Goal: Entertainment & Leisure: Consume media (video, audio)

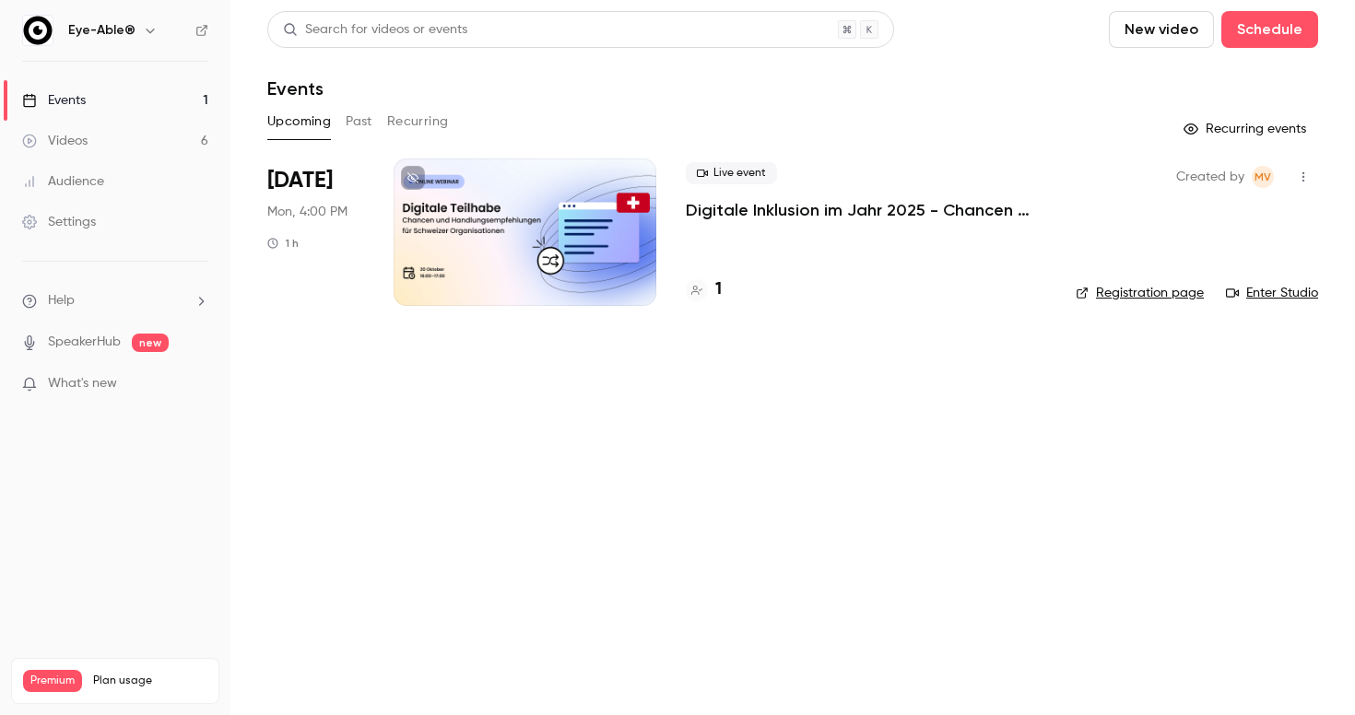
click at [375, 126] on div "Upcoming Past Recurring" at bounding box center [792, 121] width 1051 height 29
click at [367, 126] on button "Past" at bounding box center [359, 121] width 27 height 29
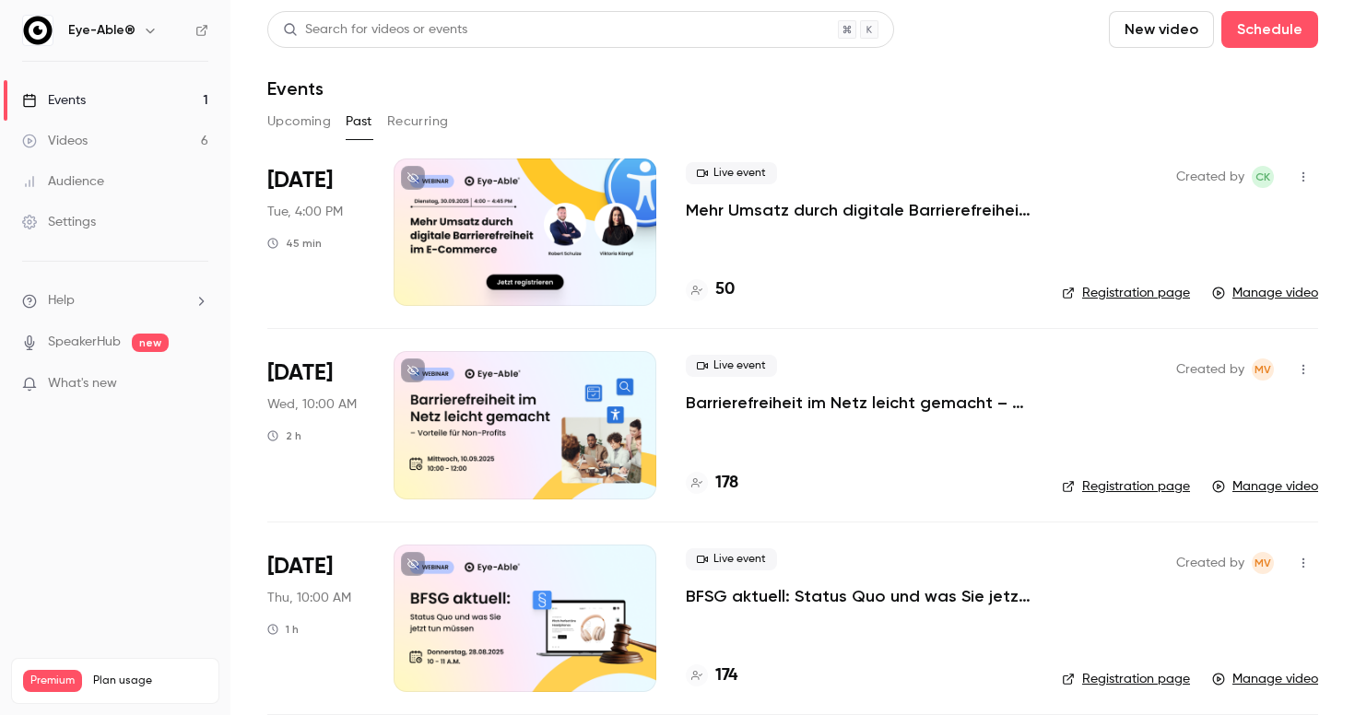
click at [568, 231] on div at bounding box center [525, 232] width 263 height 147
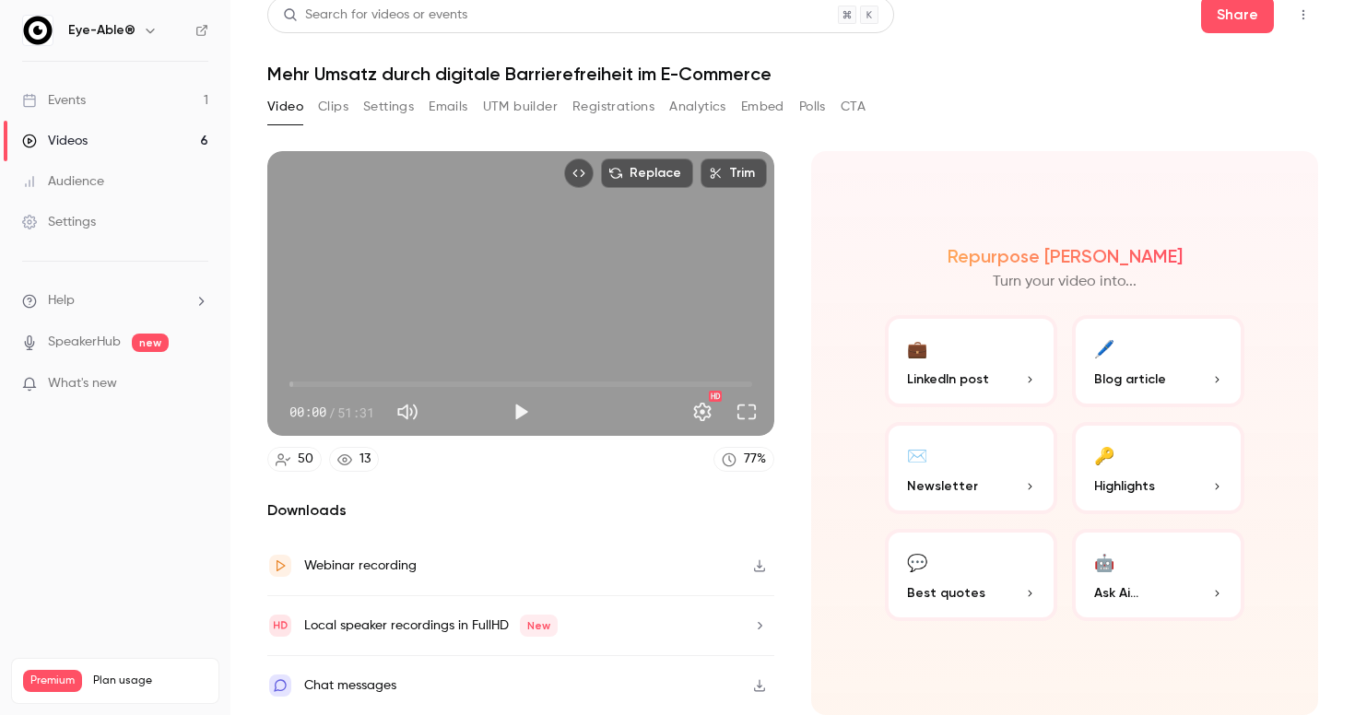
scroll to position [31, 0]
click at [527, 394] on button "Play" at bounding box center [520, 412] width 37 height 37
click at [699, 398] on button "Settings" at bounding box center [702, 412] width 37 height 37
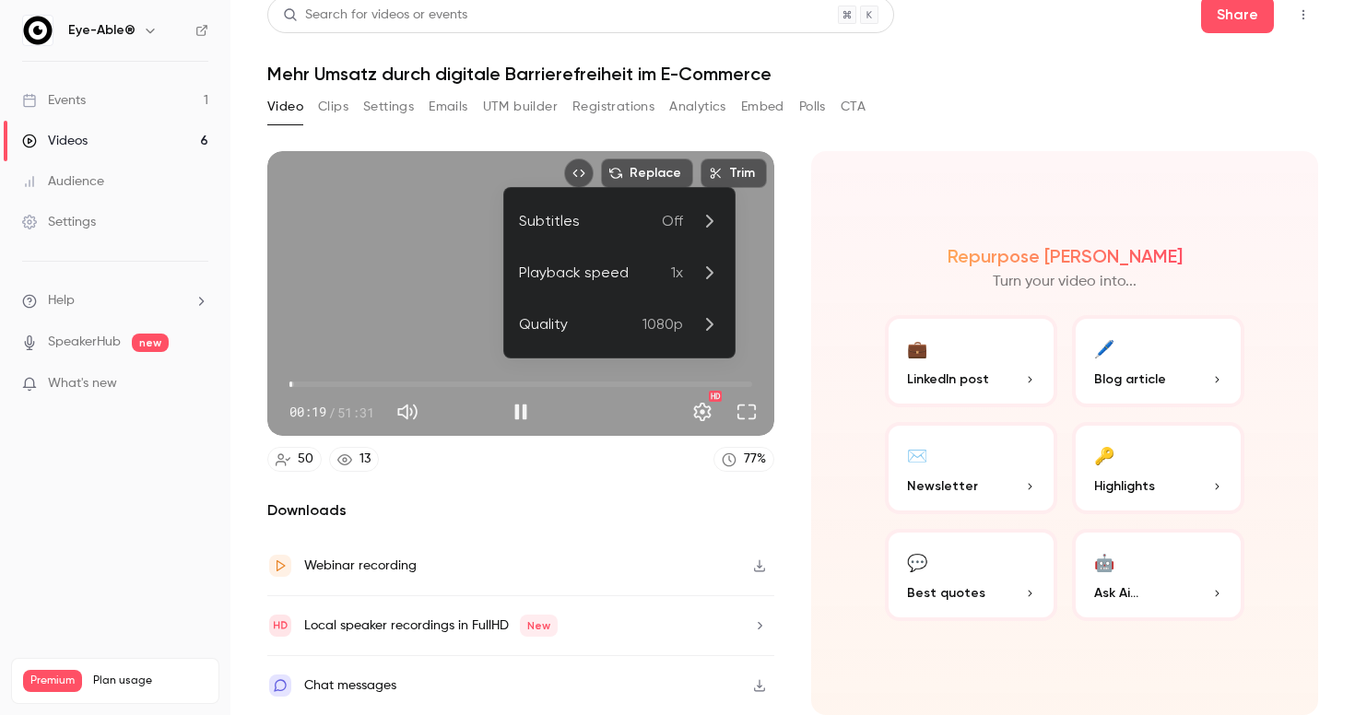
click at [409, 398] on div at bounding box center [677, 357] width 1355 height 715
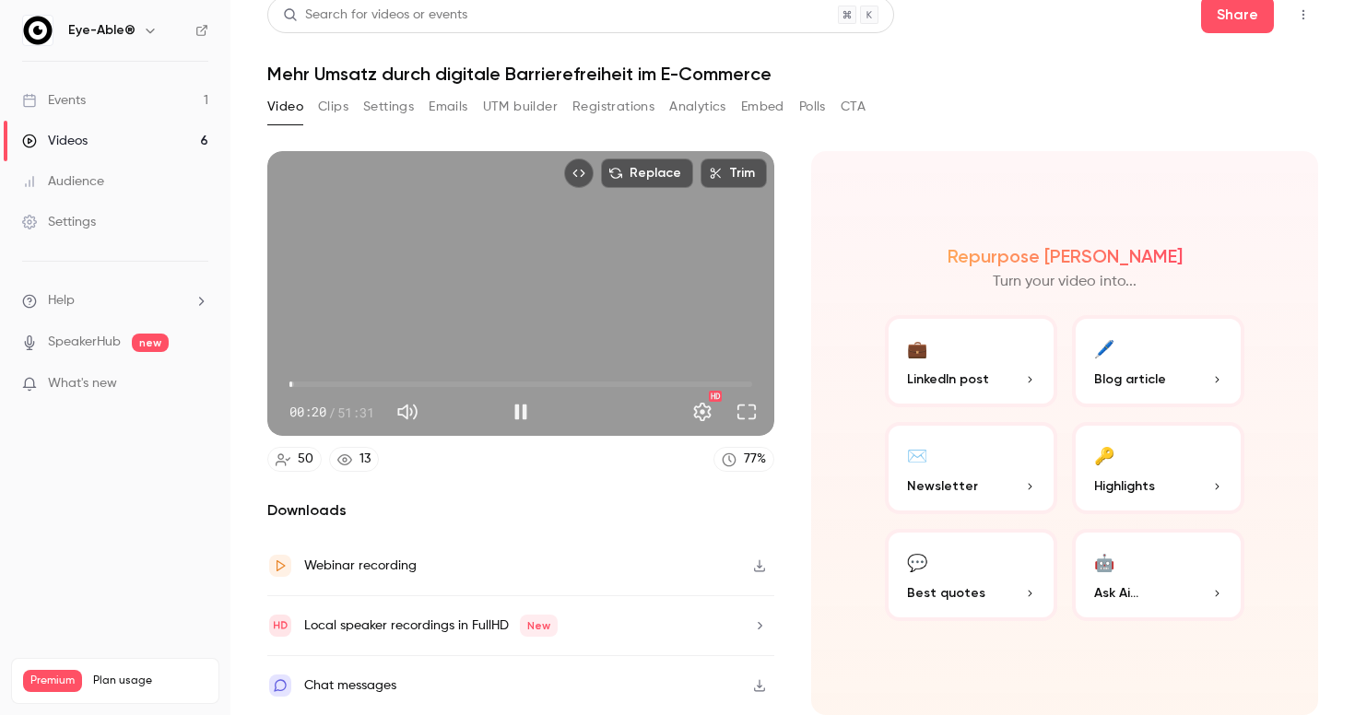
type input "****"
click at [409, 398] on button "Mute" at bounding box center [407, 412] width 37 height 37
type input "*"
type input "****"
click at [414, 394] on button "Unmute" at bounding box center [407, 412] width 37 height 37
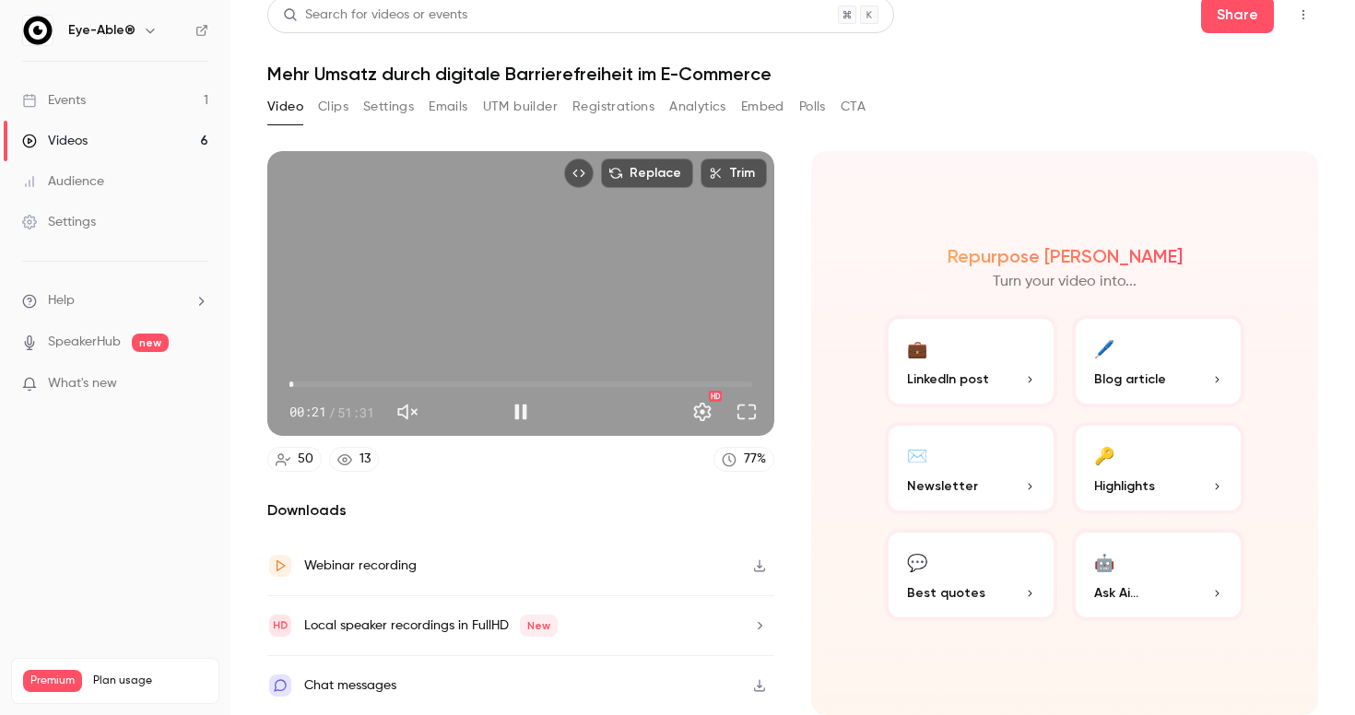
type input "***"
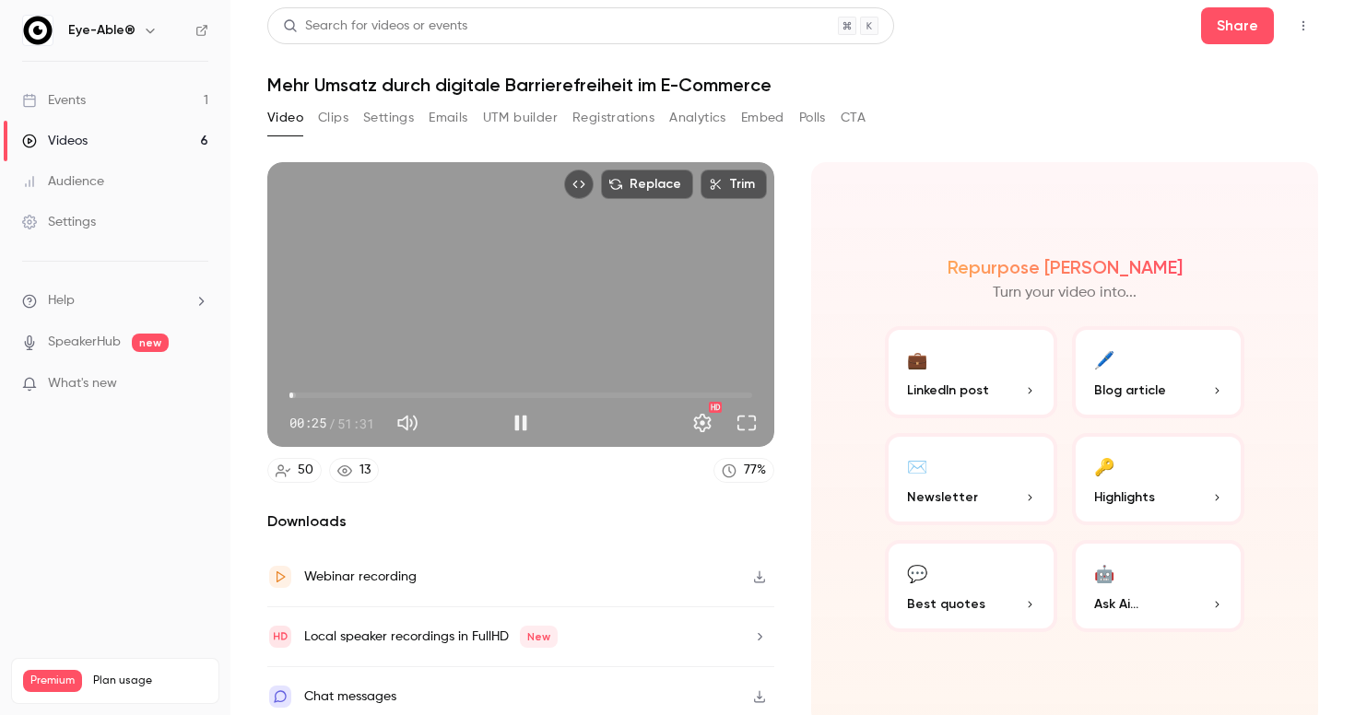
scroll to position [0, 0]
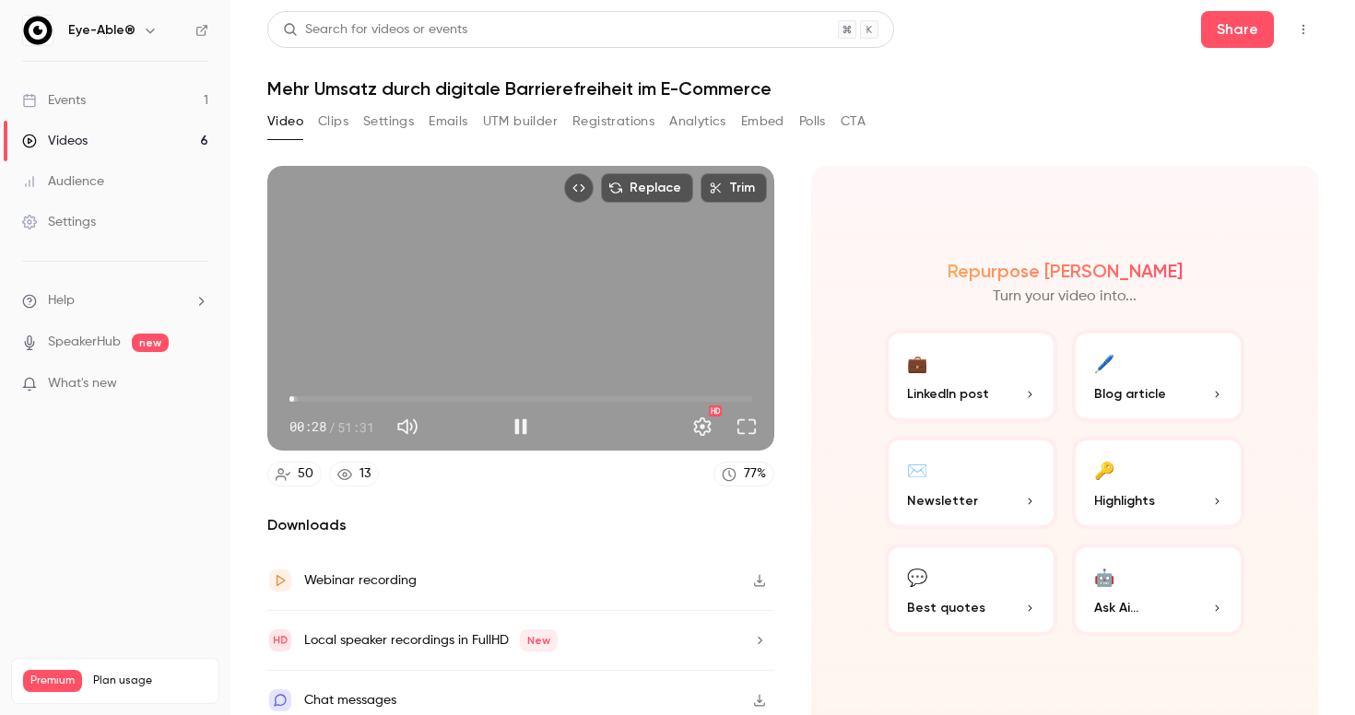
click at [503, 395] on span "00:28" at bounding box center [520, 398] width 463 height 29
click at [548, 396] on span "28:50" at bounding box center [520, 398] width 463 height 29
click at [623, 405] on span "37:09" at bounding box center [520, 398] width 463 height 29
click at [703, 430] on button "Settings" at bounding box center [702, 426] width 37 height 37
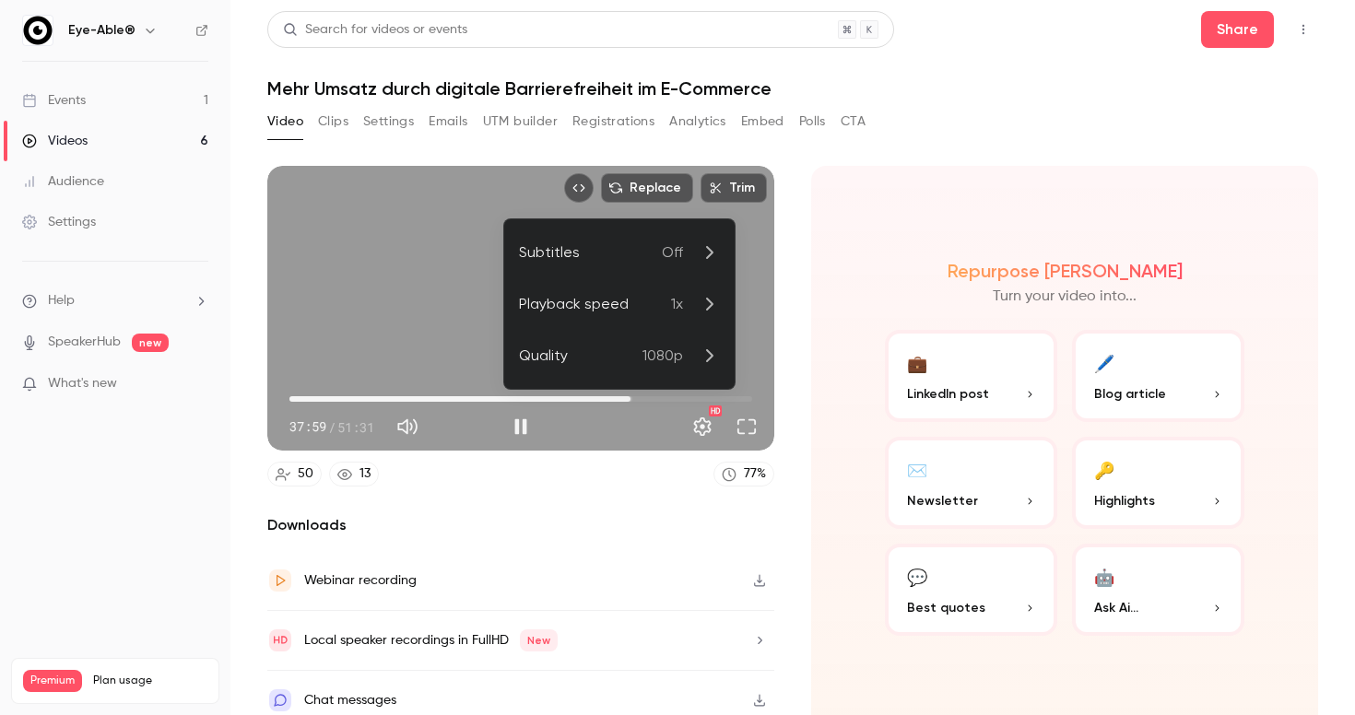
click at [695, 314] on p "1x" at bounding box center [695, 304] width 49 height 22
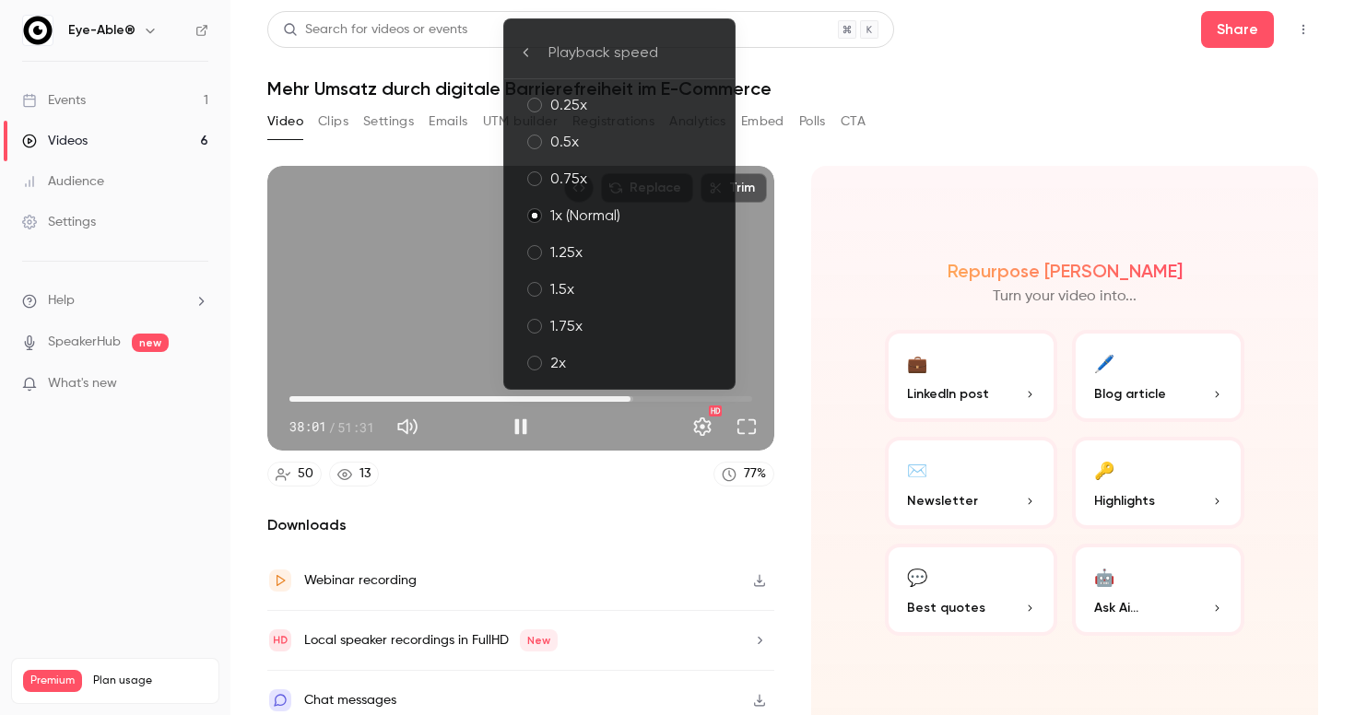
click at [621, 263] on div "1.25x" at bounding box center [635, 252] width 170 height 22
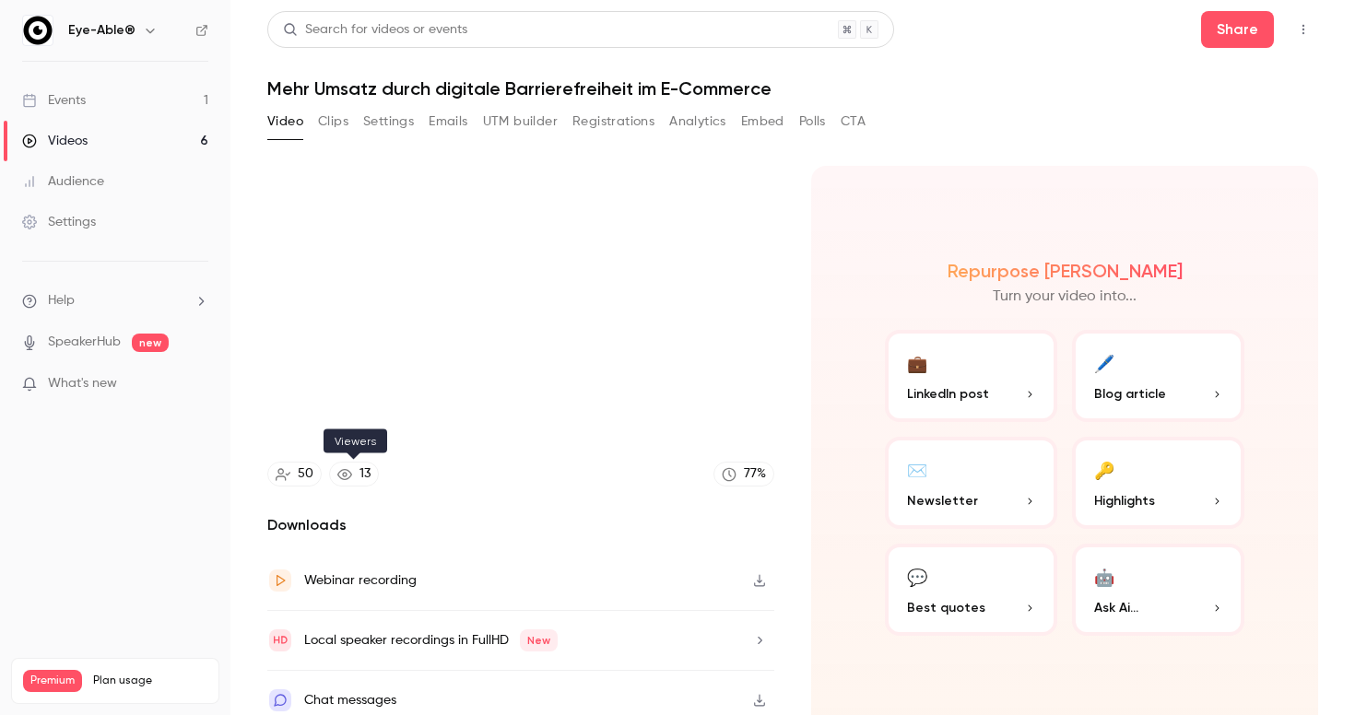
type input "******"
click at [369, 472] on div "13" at bounding box center [364, 474] width 11 height 19
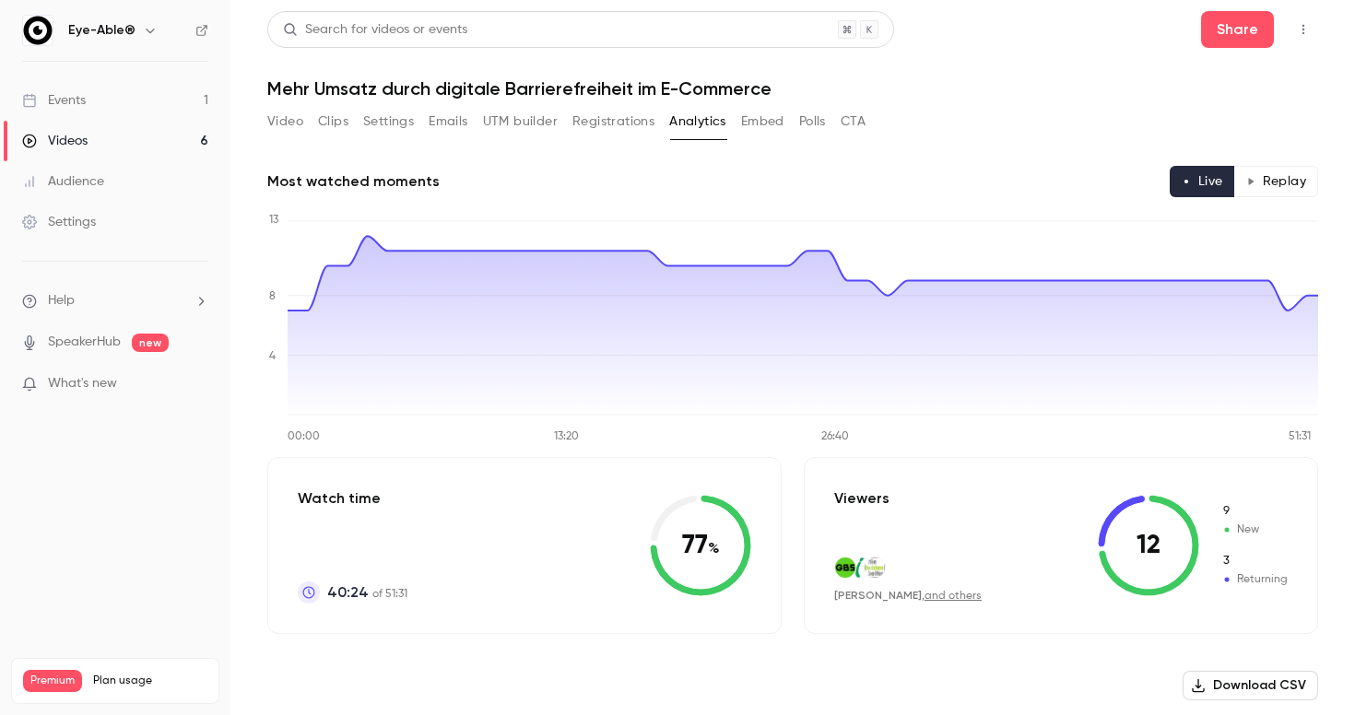
click at [300, 120] on button "Video" at bounding box center [285, 121] width 36 height 29
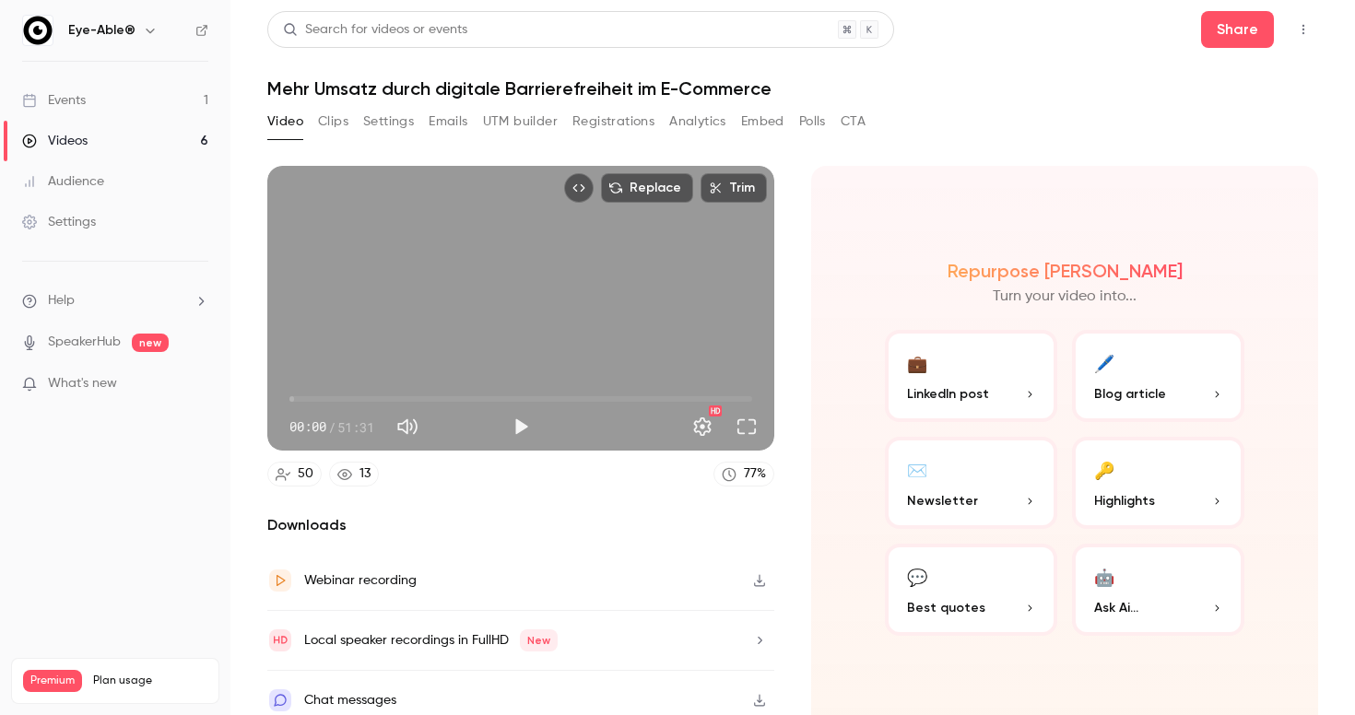
click at [523, 426] on button "Play" at bounding box center [520, 426] width 37 height 37
click at [639, 402] on span "38:54" at bounding box center [520, 398] width 463 height 29
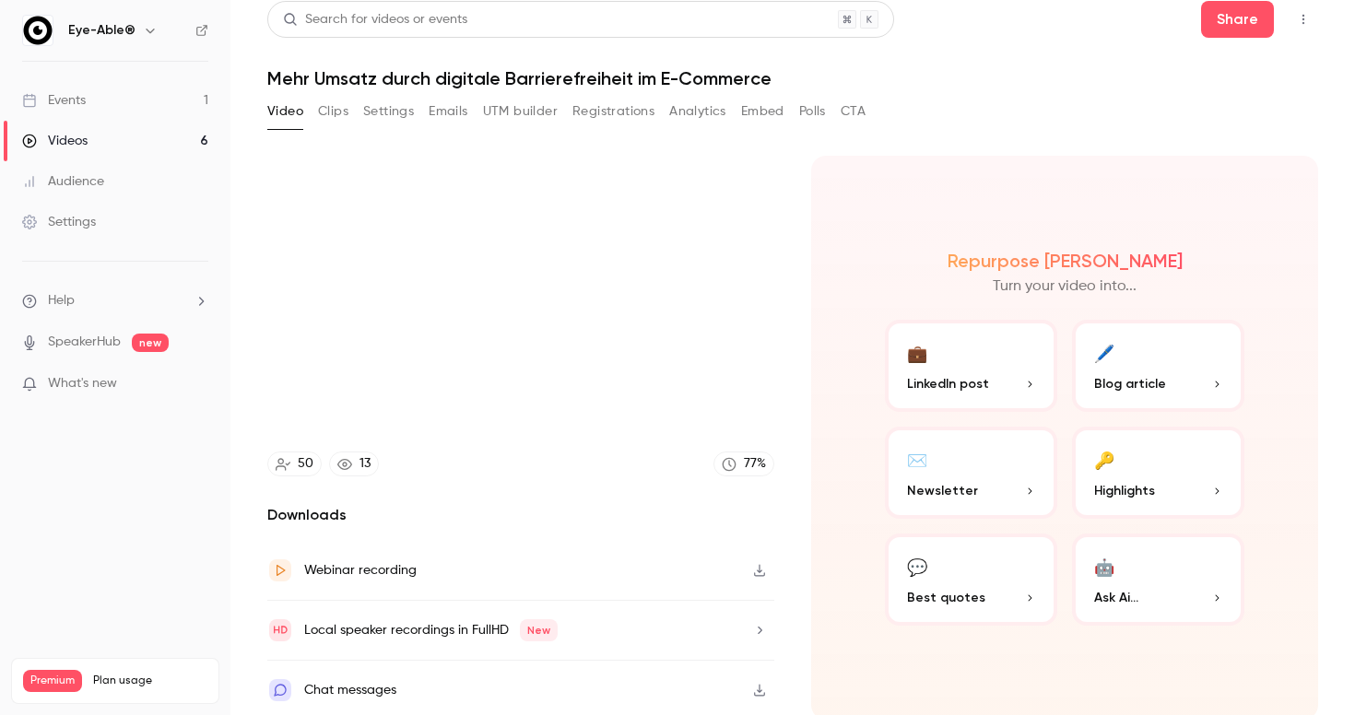
scroll to position [11, 0]
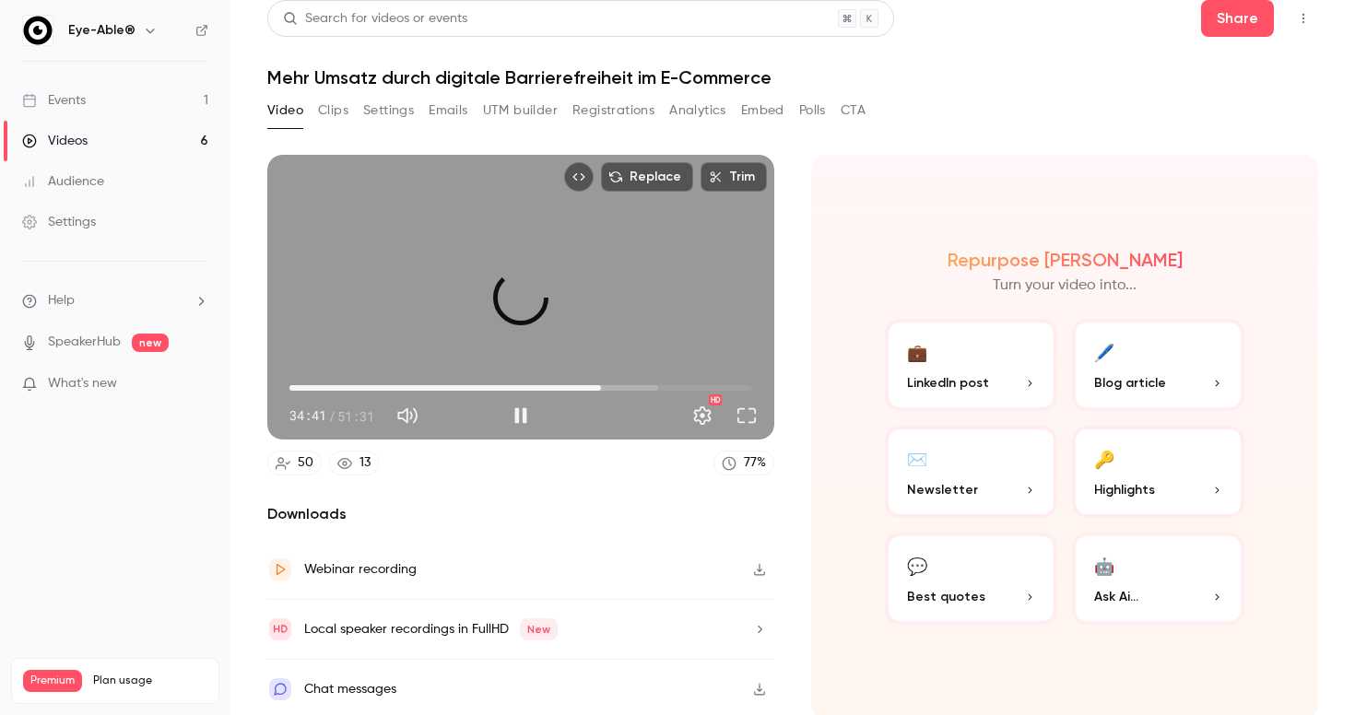
click at [601, 385] on span "34:41" at bounding box center [520, 387] width 463 height 29
click at [615, 389] on span "36:13" at bounding box center [520, 387] width 463 height 29
click at [632, 389] on span "38:10" at bounding box center [520, 387] width 463 height 29
click at [618, 386] on span "36:32" at bounding box center [520, 387] width 463 height 29
click at [516, 413] on button "Pause" at bounding box center [520, 415] width 37 height 37
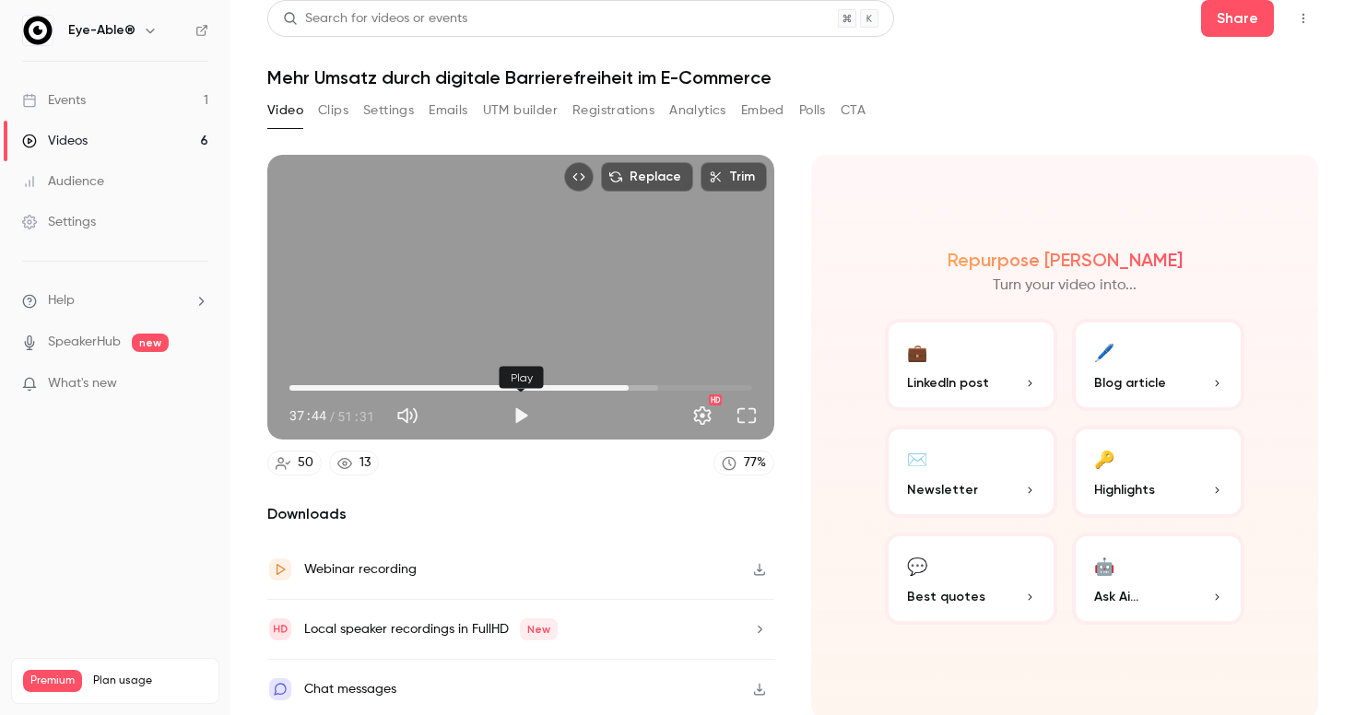
click at [522, 415] on button "Play" at bounding box center [520, 415] width 37 height 37
click at [671, 389] on span "37:53" at bounding box center [520, 387] width 463 height 29
click at [702, 389] on span "45:58" at bounding box center [520, 387] width 463 height 29
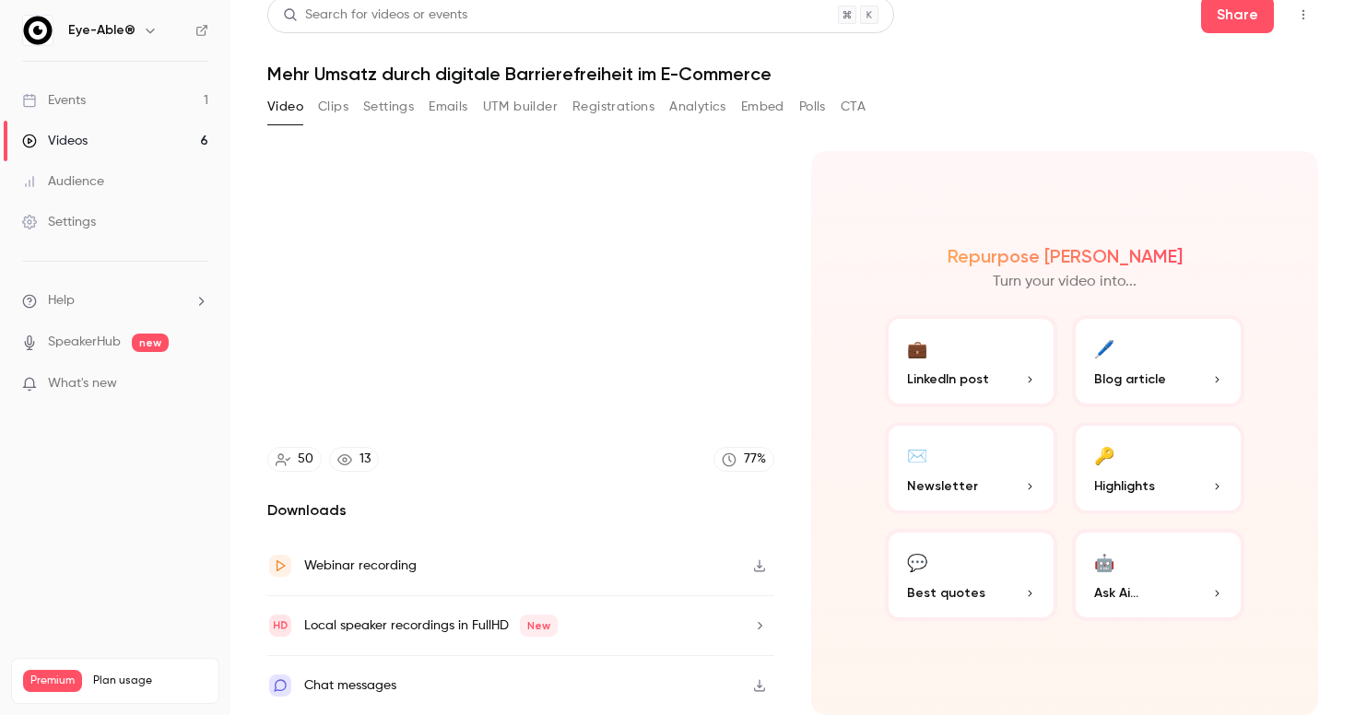
scroll to position [0, 0]
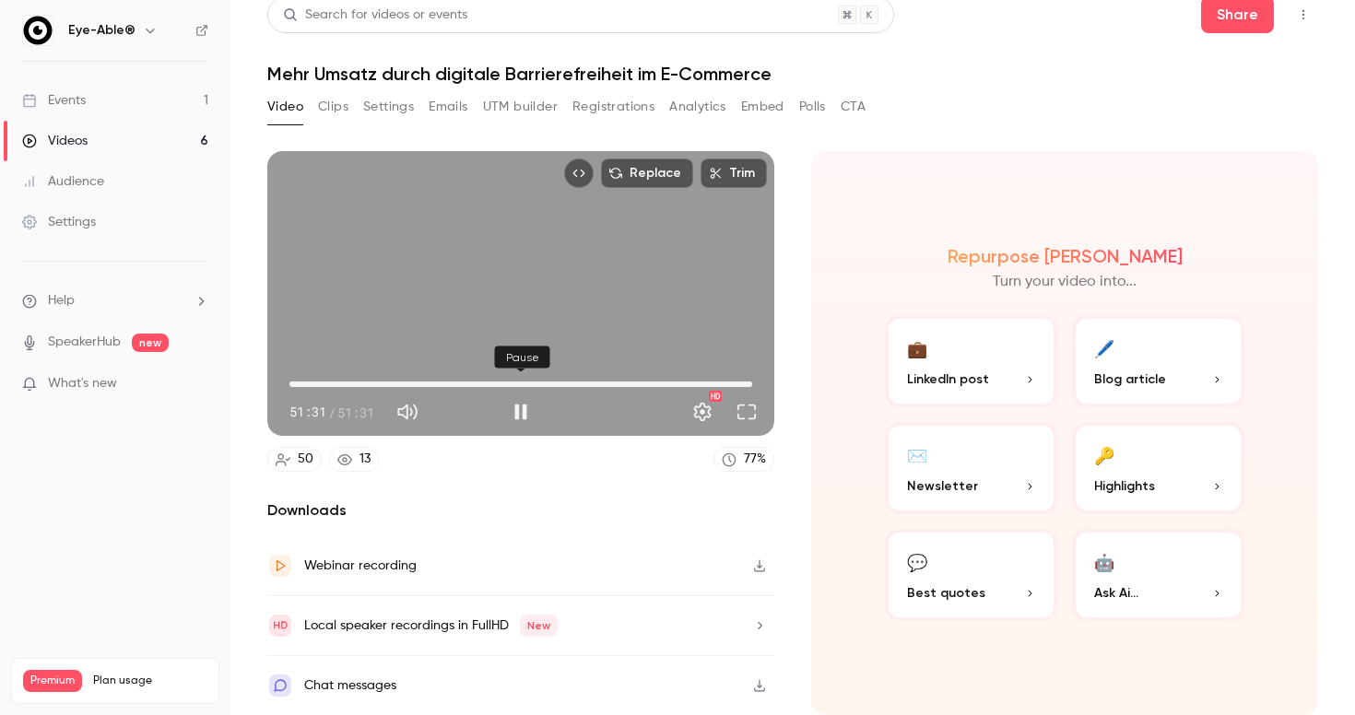
type input "******"
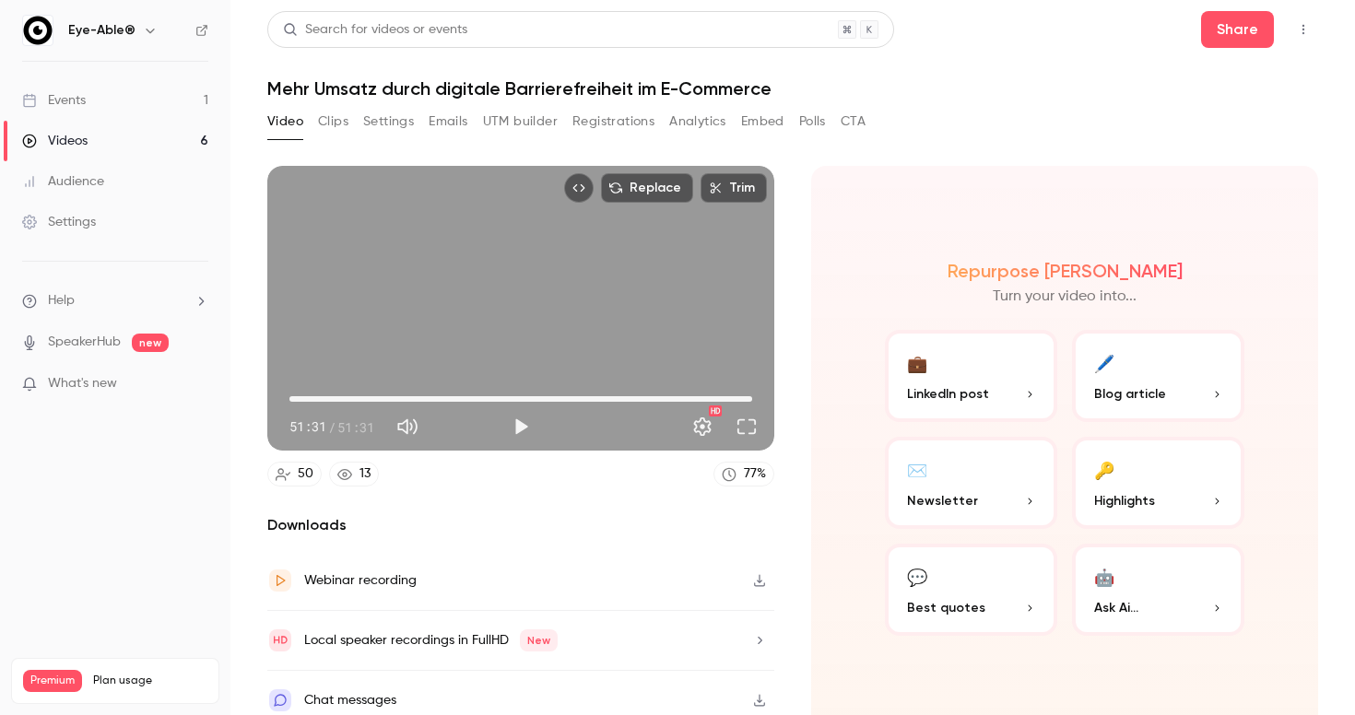
click at [344, 123] on button "Clips" at bounding box center [333, 121] width 30 height 29
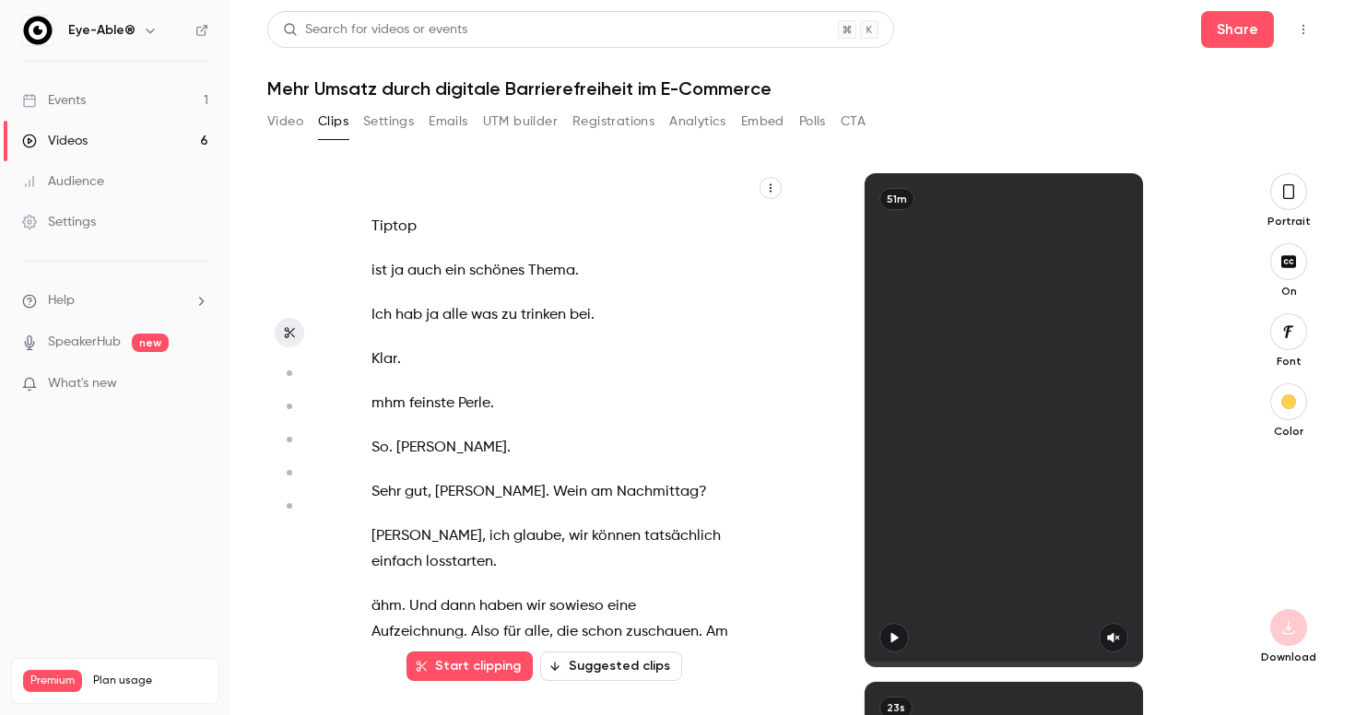
scroll to position [1127, 0]
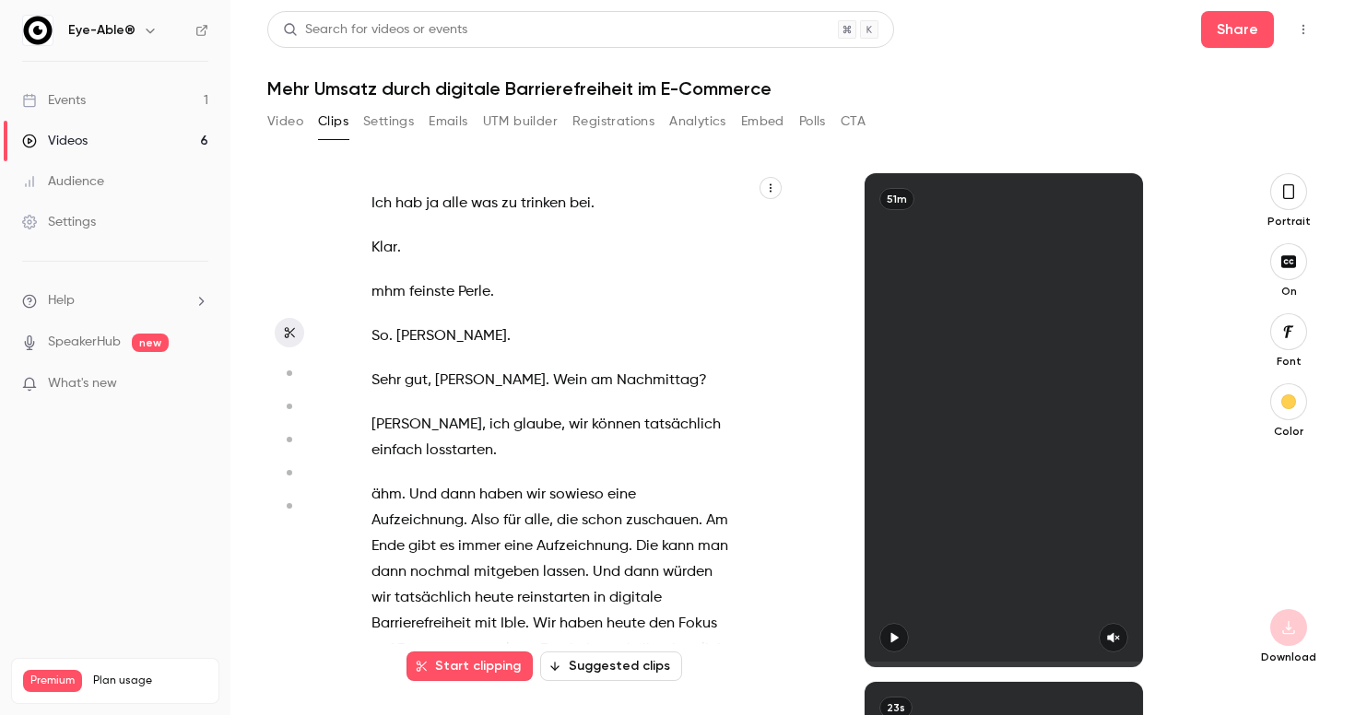
click at [280, 122] on button "Video" at bounding box center [285, 121] width 36 height 29
